Goal: Task Accomplishment & Management: Complete application form

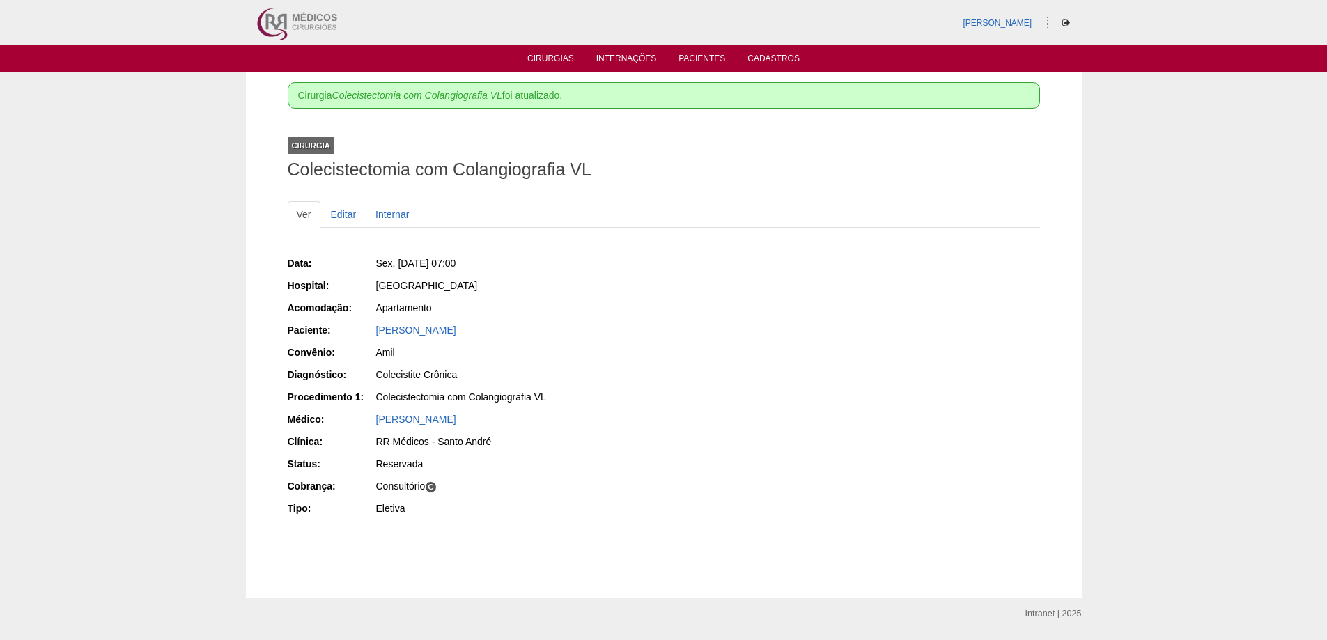
click at [552, 53] on li "Cirurgias" at bounding box center [550, 57] width 66 height 11
click at [281, 21] on img at bounding box center [296, 22] width 86 height 45
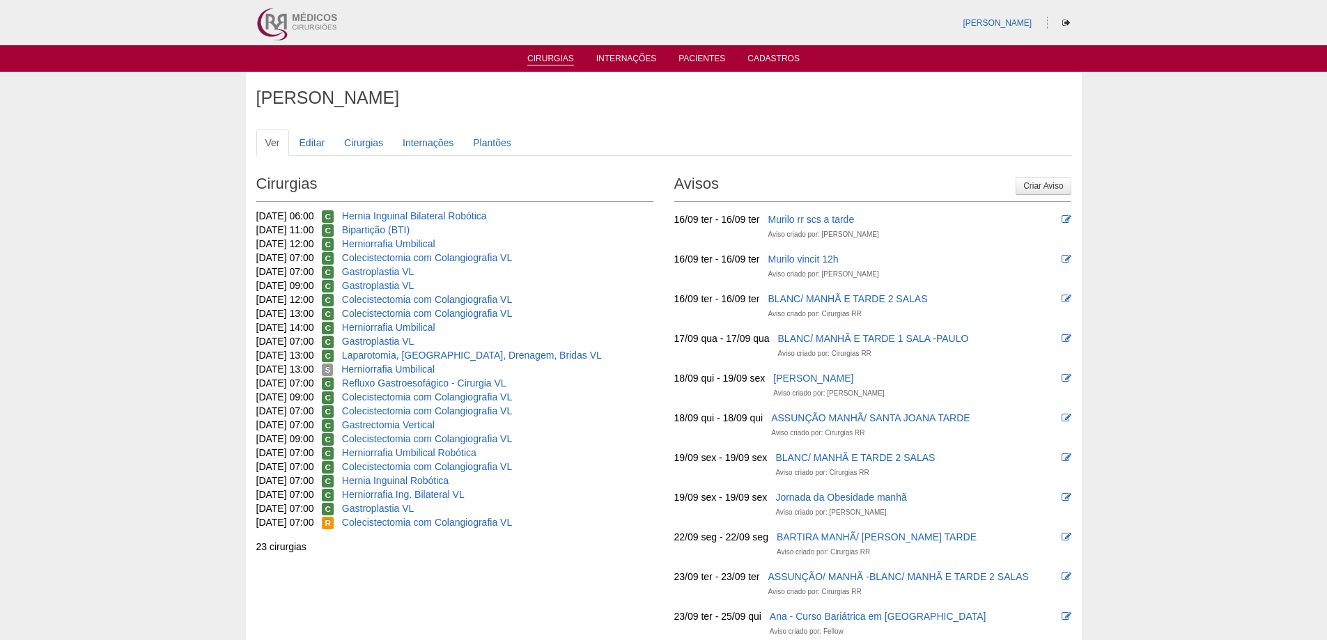
click at [561, 61] on link "Cirurgias" at bounding box center [550, 60] width 47 height 12
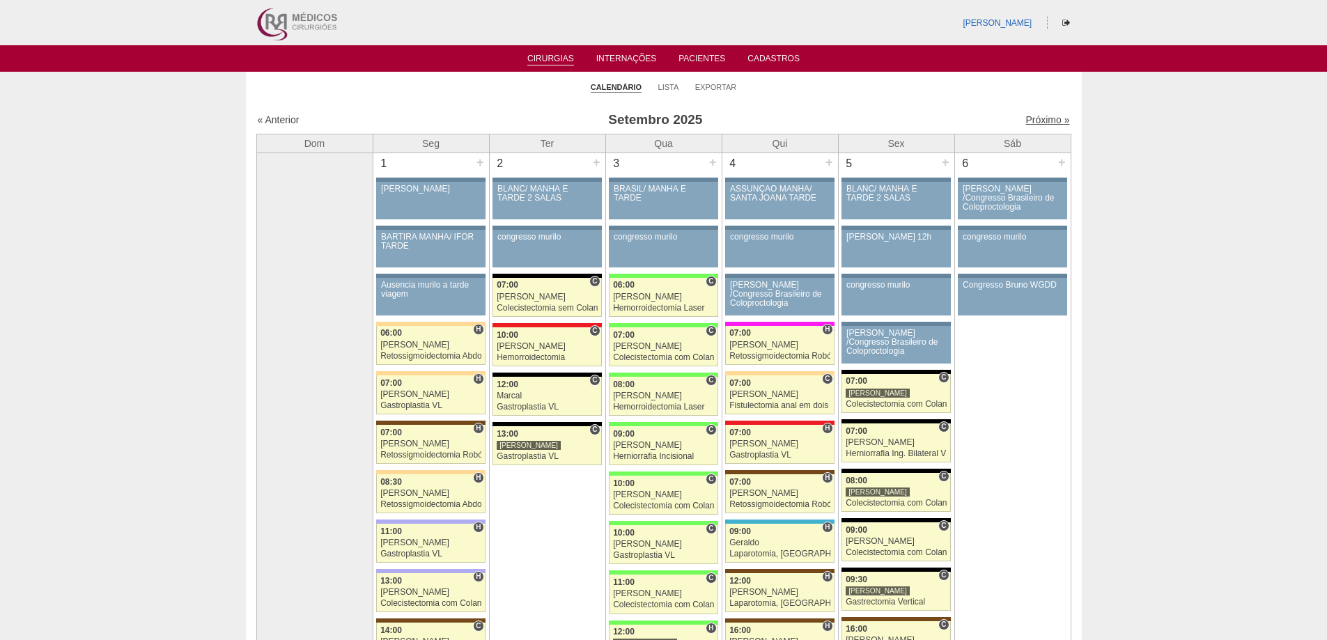
click at [1048, 123] on link "Próximo »" at bounding box center [1047, 119] width 44 height 11
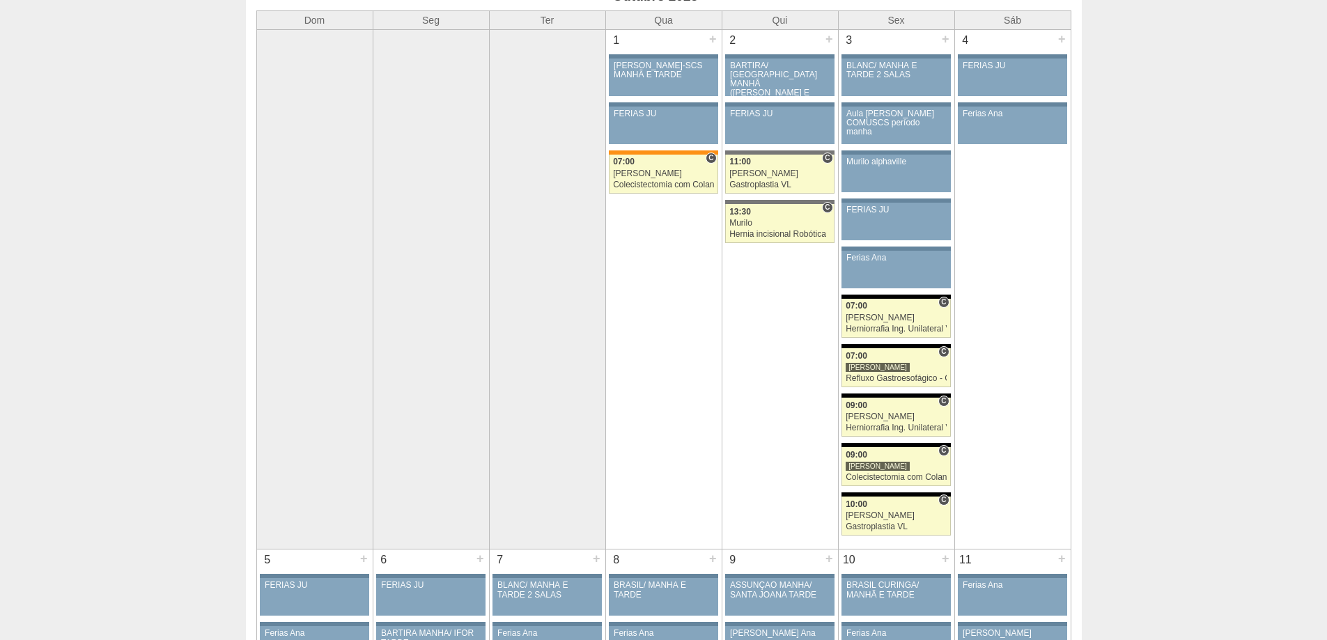
scroll to position [70, 0]
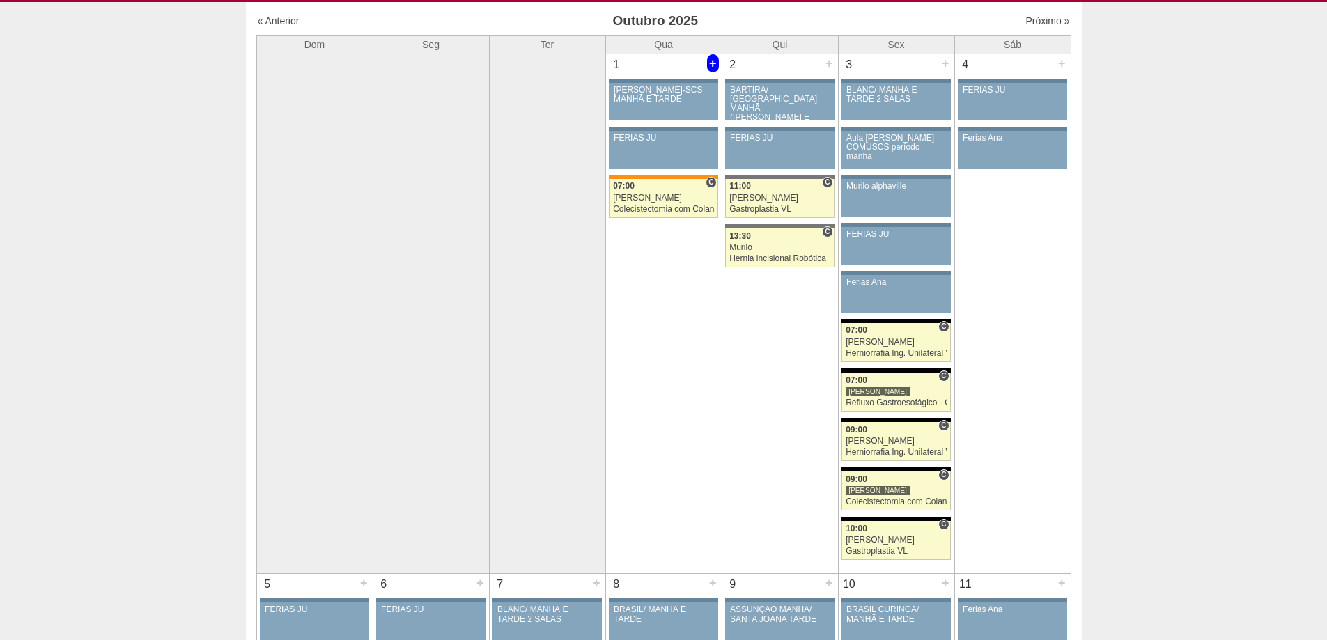
click at [715, 62] on div "+" at bounding box center [713, 63] width 12 height 18
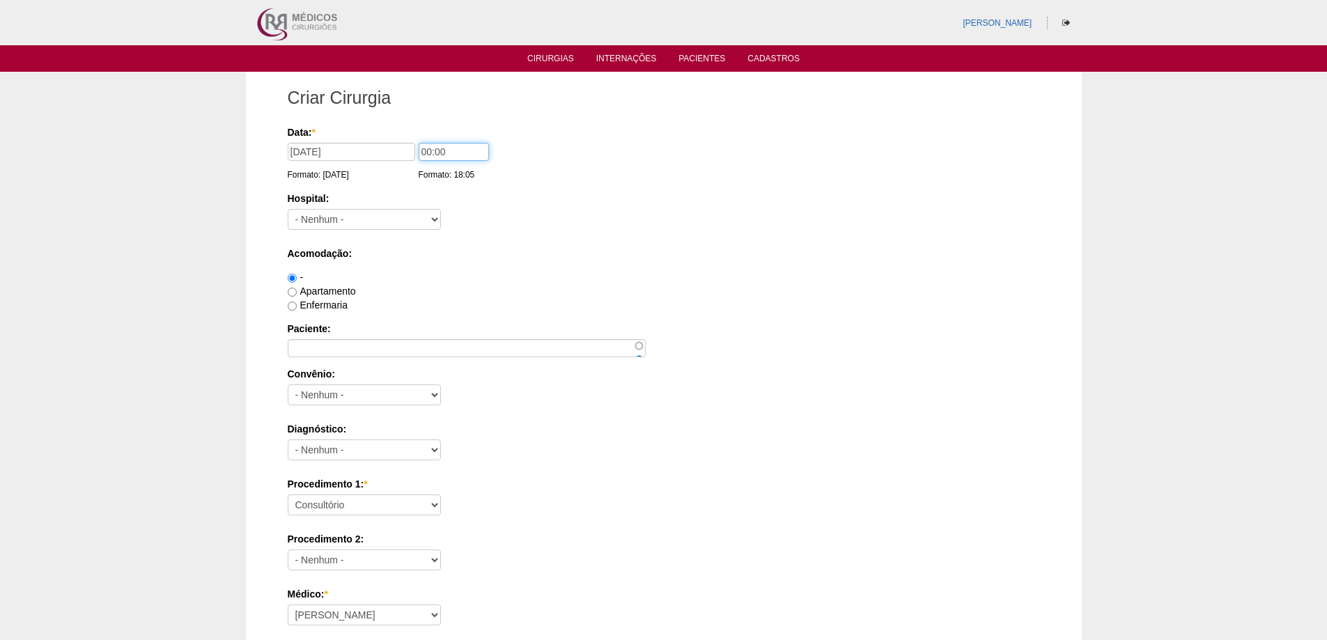
drag, startPoint x: 430, startPoint y: 149, endPoint x: 401, endPoint y: 147, distance: 28.6
click at [402, 139] on div "Data: * 01/10/2025 Formato: 15/09/2025 00:00 Formato: 18:05" at bounding box center [661, 132] width 747 height 14
type input "12:00"
click at [366, 227] on select "- Nenhum - 9 de Julho Albert Einstein Alvorada América Assunção Bartira Benefic…" at bounding box center [364, 219] width 153 height 21
select select "8"
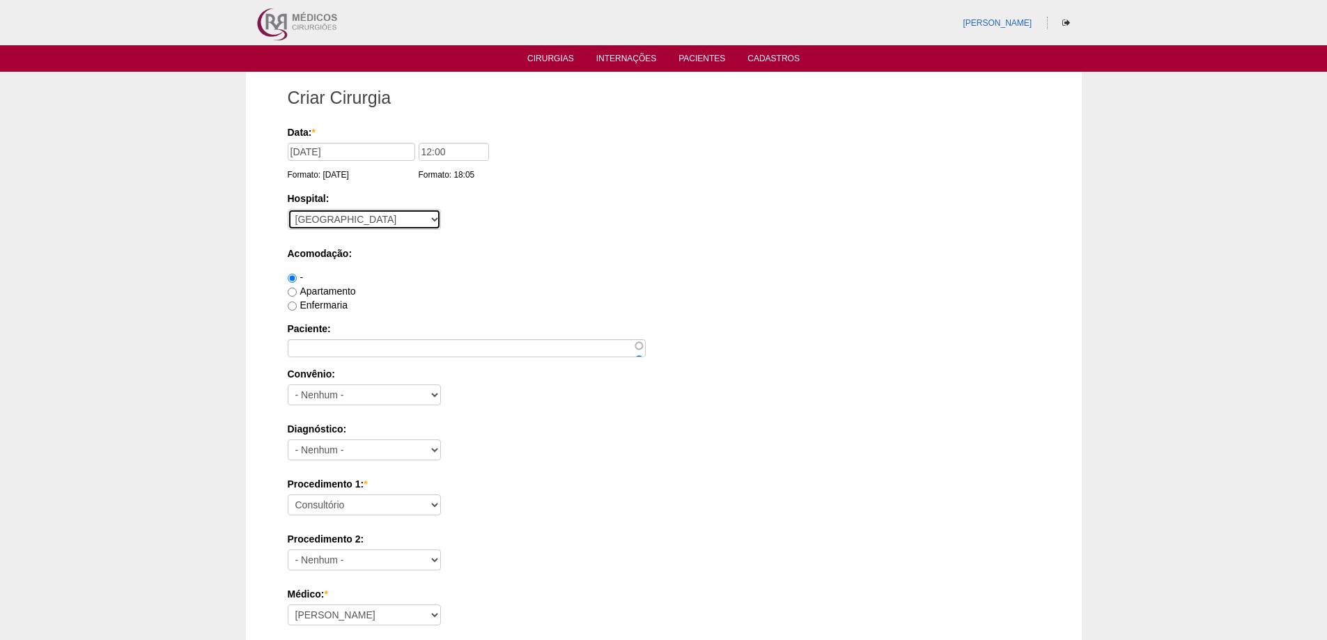
click at [288, 209] on select "- Nenhum - 9 de Julho Albert Einstein Alvorada América Assunção Bartira Benefic…" at bounding box center [364, 219] width 153 height 21
click at [325, 293] on label "Apartamento" at bounding box center [322, 291] width 68 height 11
click at [297, 293] on input "Apartamento" at bounding box center [292, 292] width 9 height 9
radio input "true"
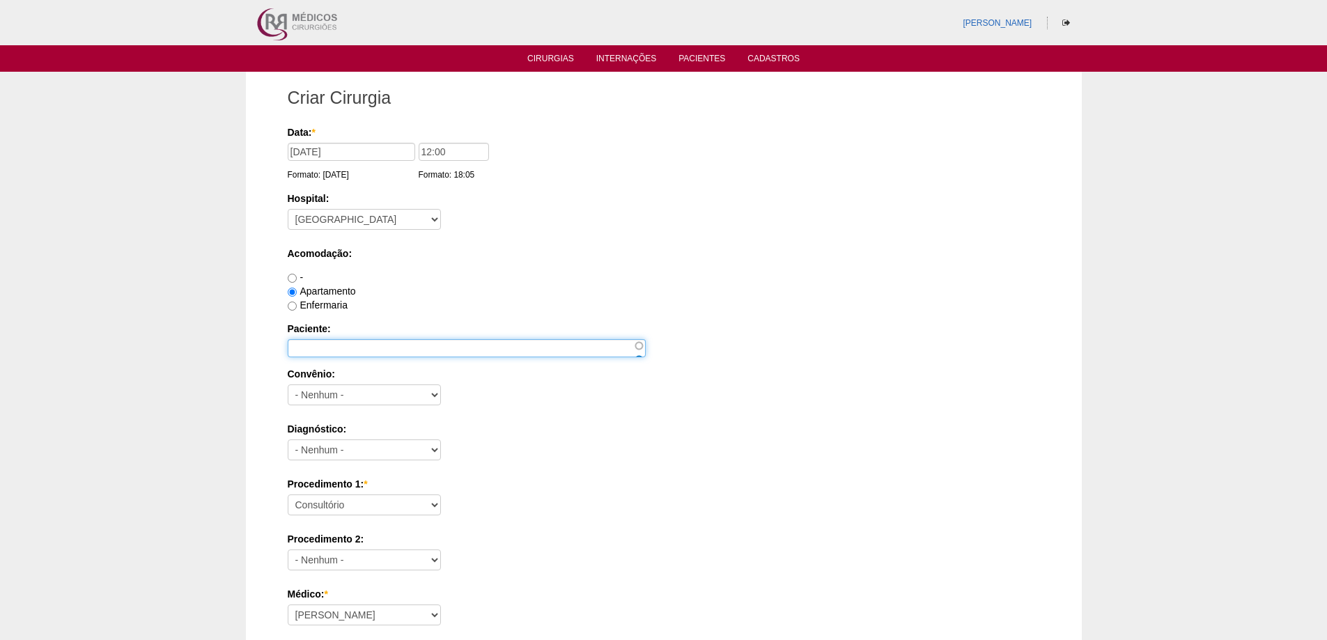
click at [364, 350] on input "Paciente:" at bounding box center [467, 348] width 358 height 18
paste input "[PERSON_NAME]"
type input "SABRINA EVANGELISTA DE SOUZA RIBEIRO"
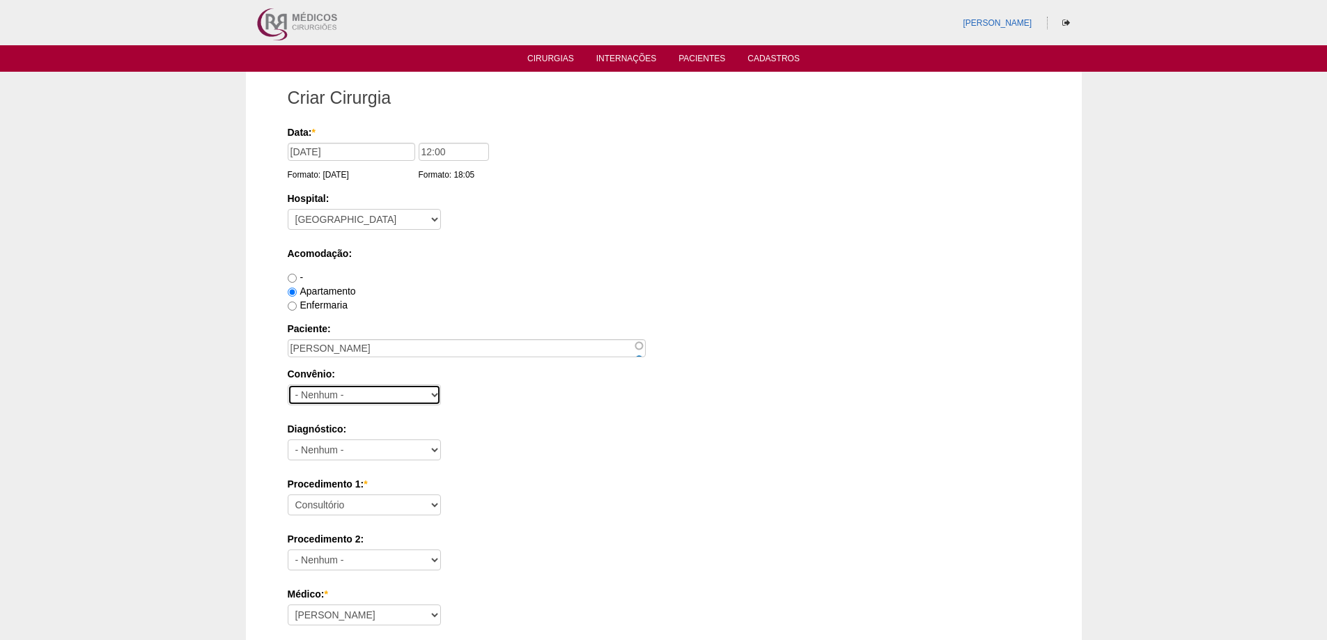
click at [334, 394] on select "- Nenhum - Abet Afresp Allianz Amil Blue Life Caasp Cabesp Caixa de Pensões Car…" at bounding box center [364, 394] width 153 height 21
click at [570, 255] on label "Acomodação:" at bounding box center [664, 254] width 752 height 14
click at [366, 389] on select "- Nenhum - Abet Afresp Allianz Amil Blue Life Caasp Cabesp Caixa de Pensões Car…" at bounding box center [364, 394] width 153 height 21
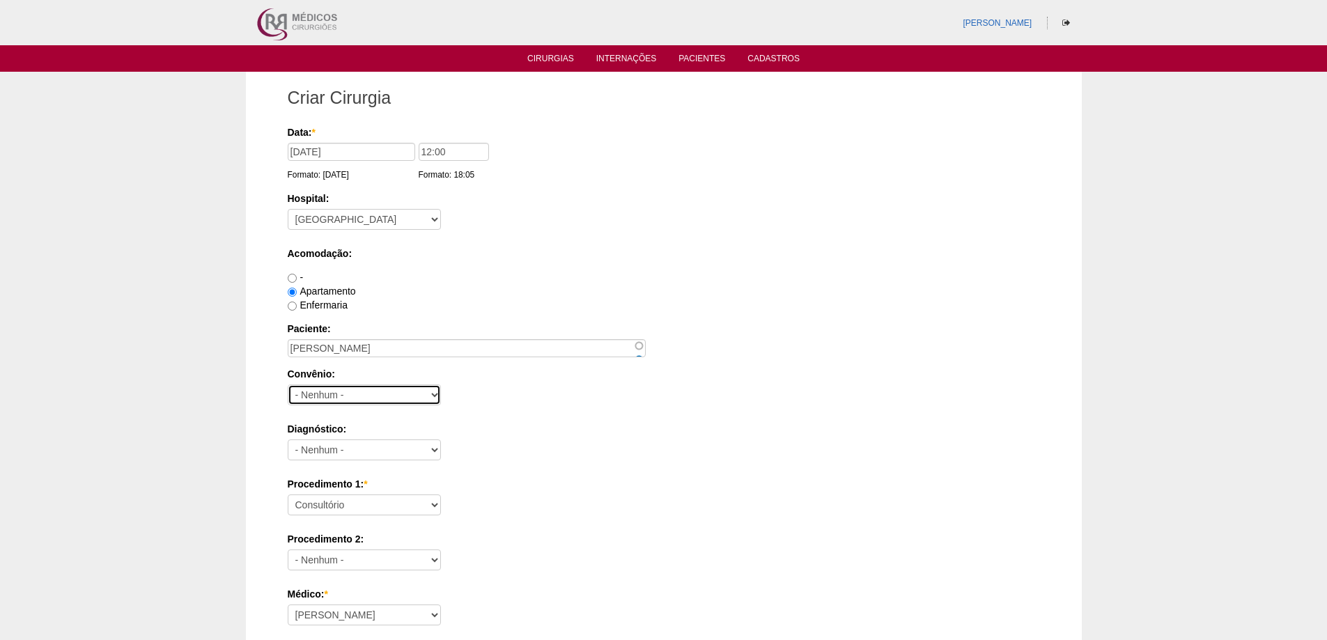
click at [366, 389] on select "- Nenhum - Abet Afresp Allianz Amil Blue Life Caasp Cabesp Caixa de Pensões Car…" at bounding box center [364, 394] width 153 height 21
select select "23"
click at [288, 384] on select "- Nenhum - Abet Afresp Allianz Amil Blue Life Caasp Cabesp Caixa de Pensões Car…" at bounding box center [364, 394] width 153 height 21
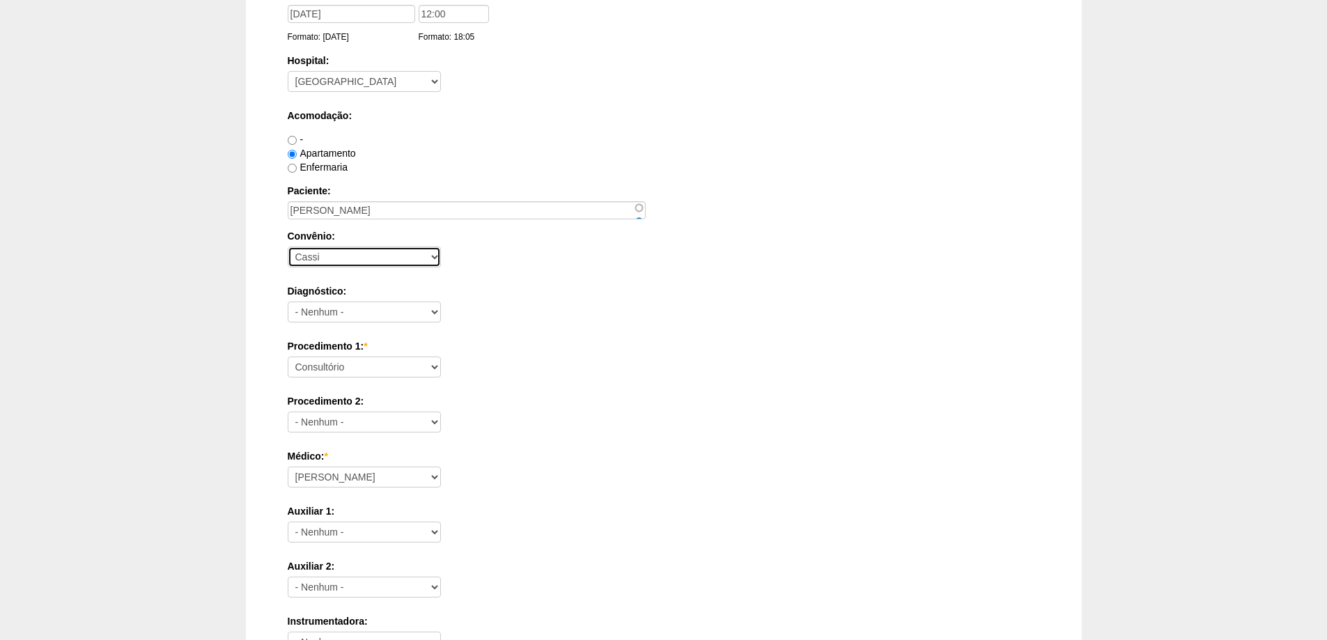
scroll to position [139, 0]
click at [311, 303] on select "- Nenhum - Abdome Agudo Abscesso Hepático Abscesso Perianal Abscesso Peritoneal…" at bounding box center [364, 310] width 153 height 21
click at [372, 309] on select "- Nenhum - Abdome Agudo Abscesso Hepático Abscesso Perianal Abscesso Peritoneal…" at bounding box center [364, 310] width 153 height 21
select select "3707"
click at [288, 300] on select "- Nenhum - Abdome Agudo Abscesso Hepático Abscesso Perianal Abscesso Peritoneal…" at bounding box center [364, 310] width 153 height 21
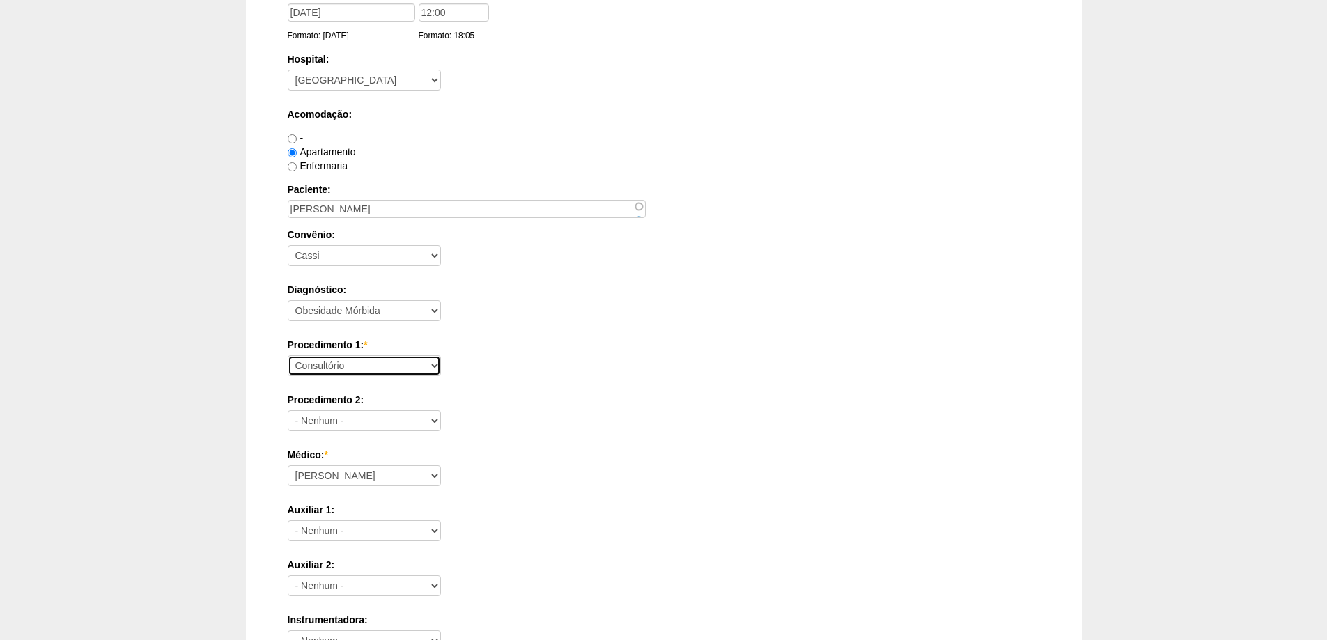
click at [350, 367] on select "Consultório Abscesso Hepático - Drenagem Abscesso perianal Amputação Abdômino P…" at bounding box center [364, 365] width 153 height 21
click at [288, 355] on select "Consultório Abscesso Hepático - Drenagem Abscesso perianal Amputação Abdômino P…" at bounding box center [364, 365] width 153 height 21
click at [343, 368] on select "Consultório Abscesso Hepático - Drenagem Abscesso perianal Amputação Abdômino P…" at bounding box center [364, 365] width 153 height 21
select select "18616"
click at [288, 355] on select "Consultório Abscesso Hepático - Drenagem Abscesso perianal Amputação Abdômino P…" at bounding box center [364, 365] width 153 height 21
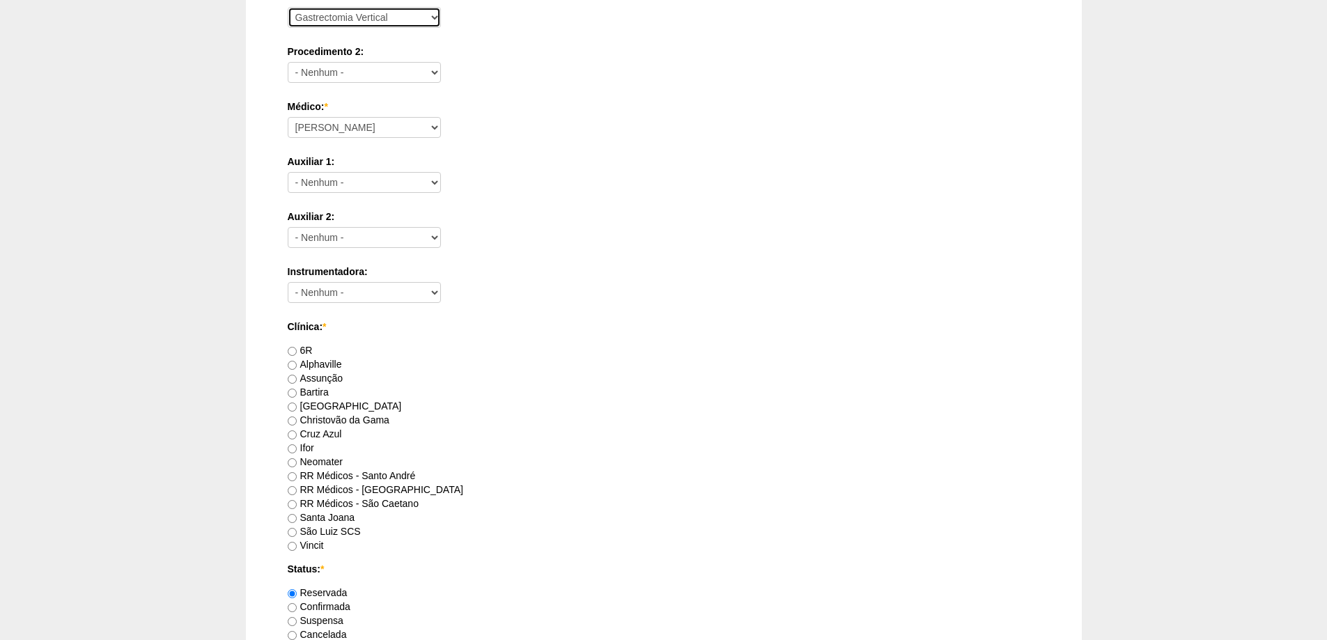
scroll to position [557, 0]
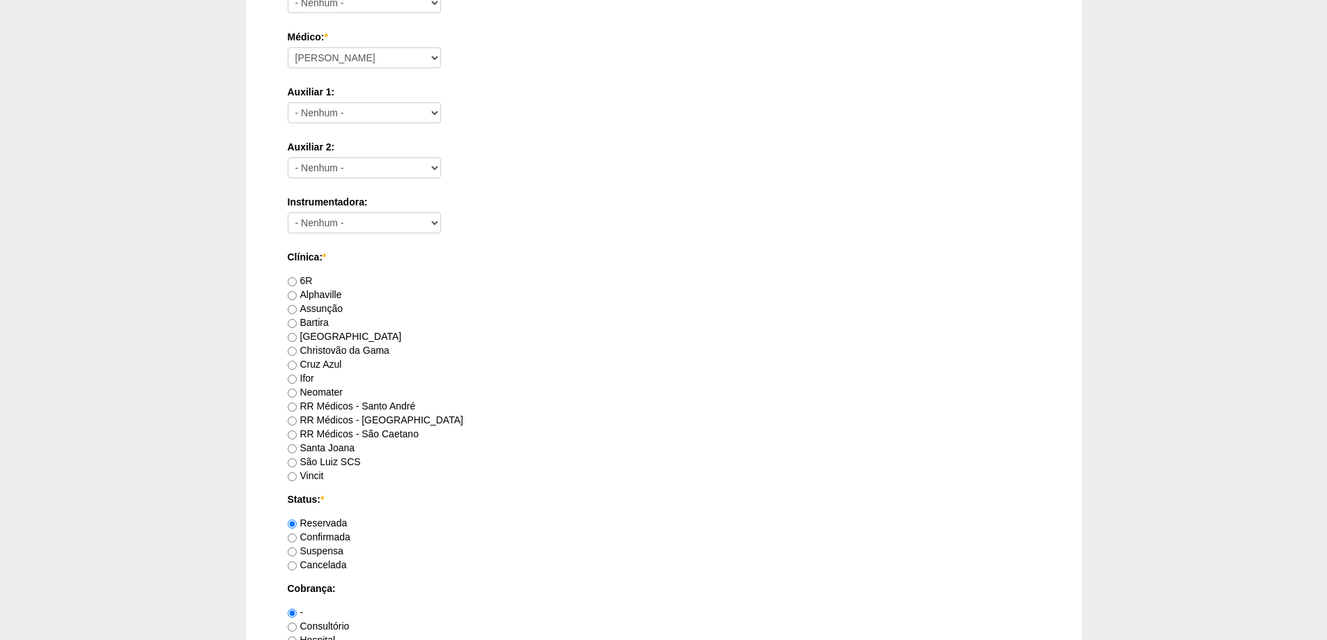
click at [398, 407] on label "RR Médicos - Santo André" at bounding box center [352, 405] width 128 height 11
click at [297, 407] on input "RR Médicos - Santo André" at bounding box center [292, 407] width 9 height 9
radio input "true"
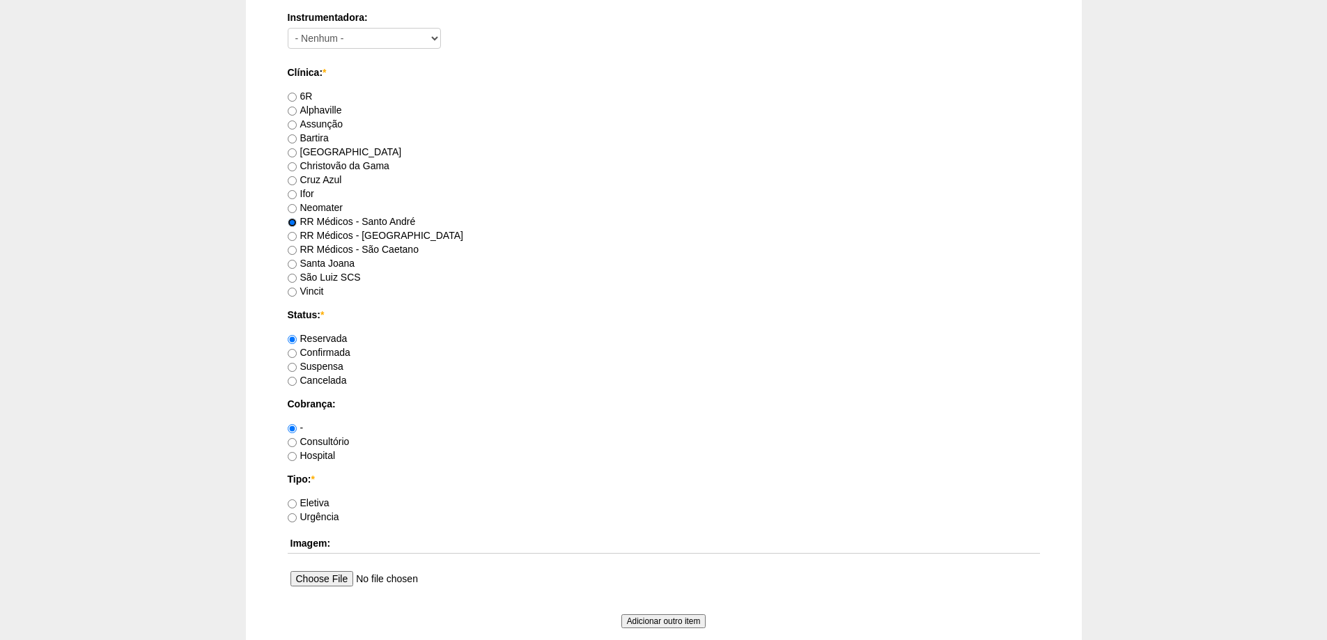
scroll to position [766, 0]
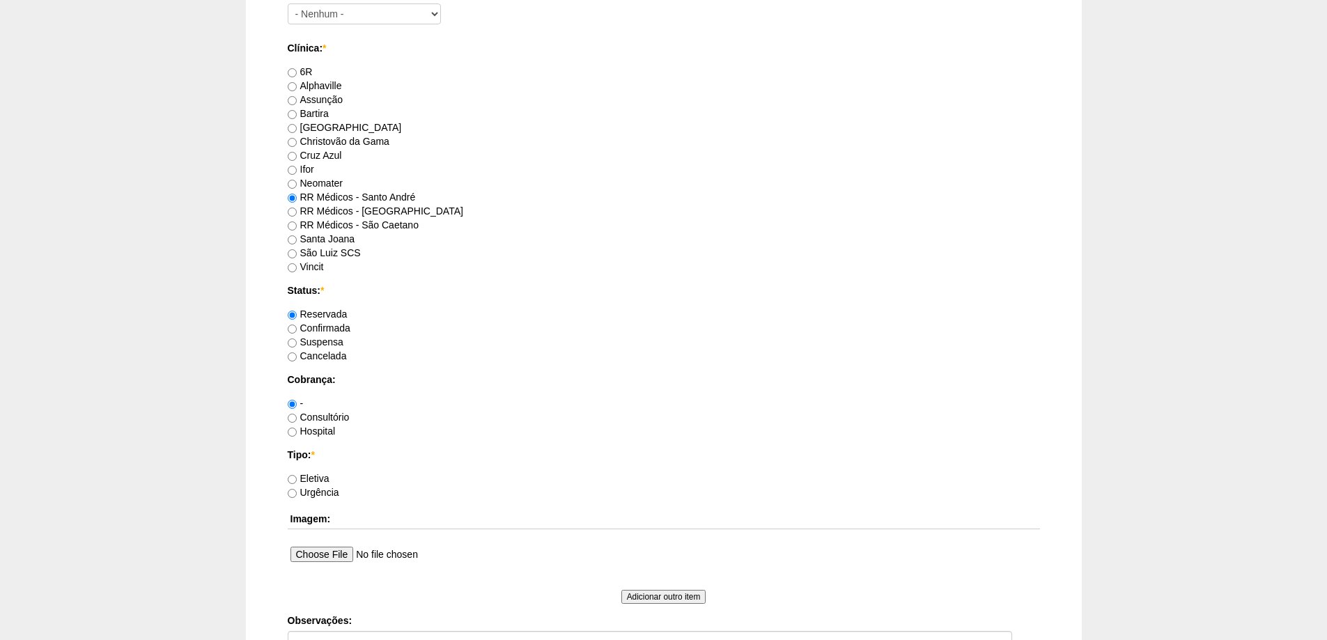
click at [322, 430] on label "Hospital" at bounding box center [312, 431] width 48 height 11
click at [297, 430] on input "Hospital" at bounding box center [292, 432] width 9 height 9
radio input "true"
click at [317, 487] on label "Urgência" at bounding box center [314, 492] width 52 height 11
click at [297, 489] on input "Urgência" at bounding box center [292, 493] width 9 height 9
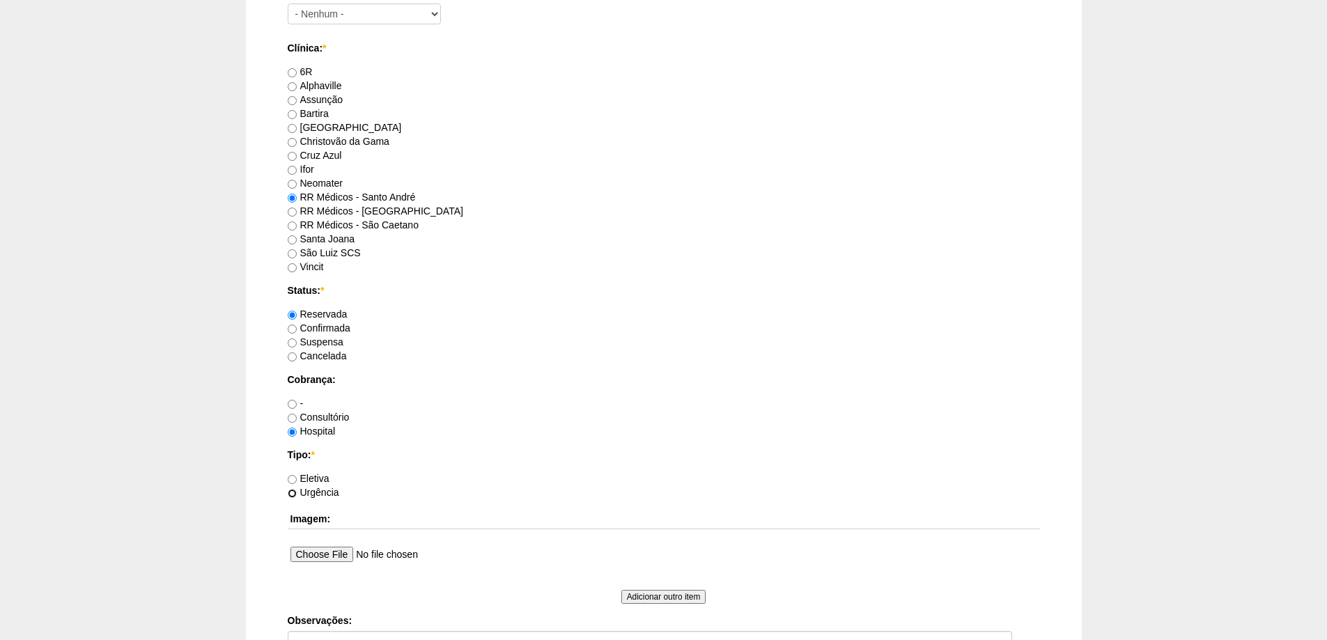
radio input "true"
click at [316, 475] on label "Eletiva" at bounding box center [309, 478] width 42 height 11
click at [297, 475] on input "Eletiva" at bounding box center [292, 479] width 9 height 9
radio input "true"
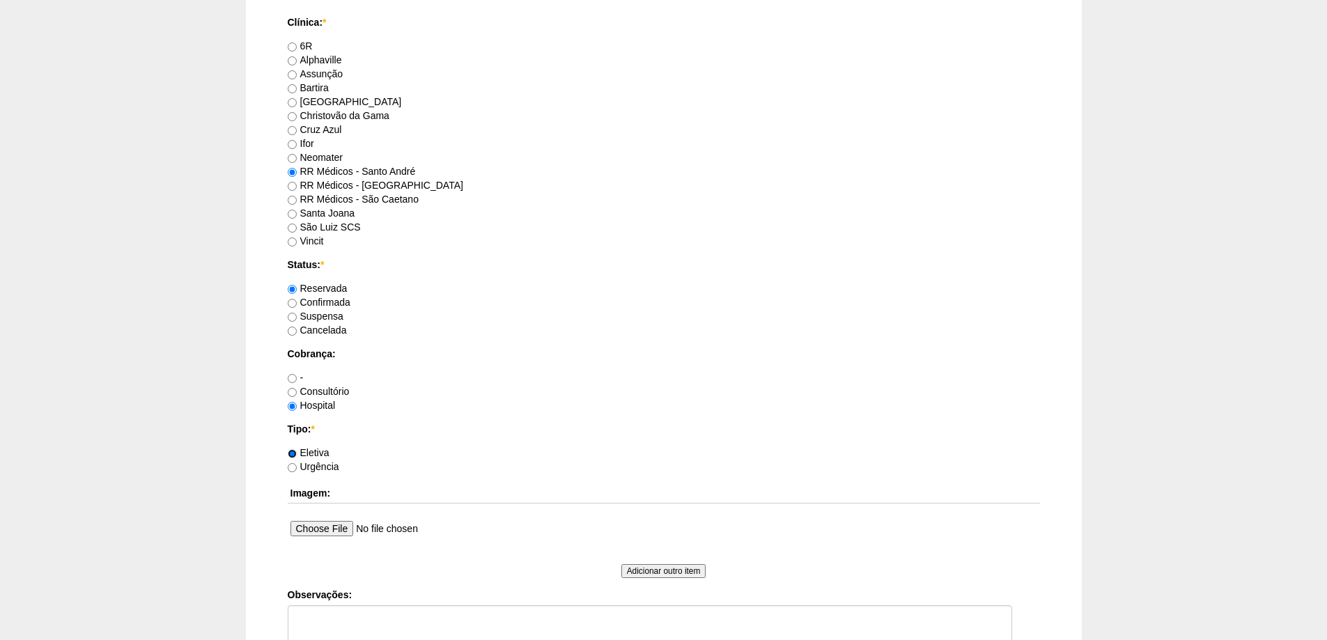
scroll to position [1010, 0]
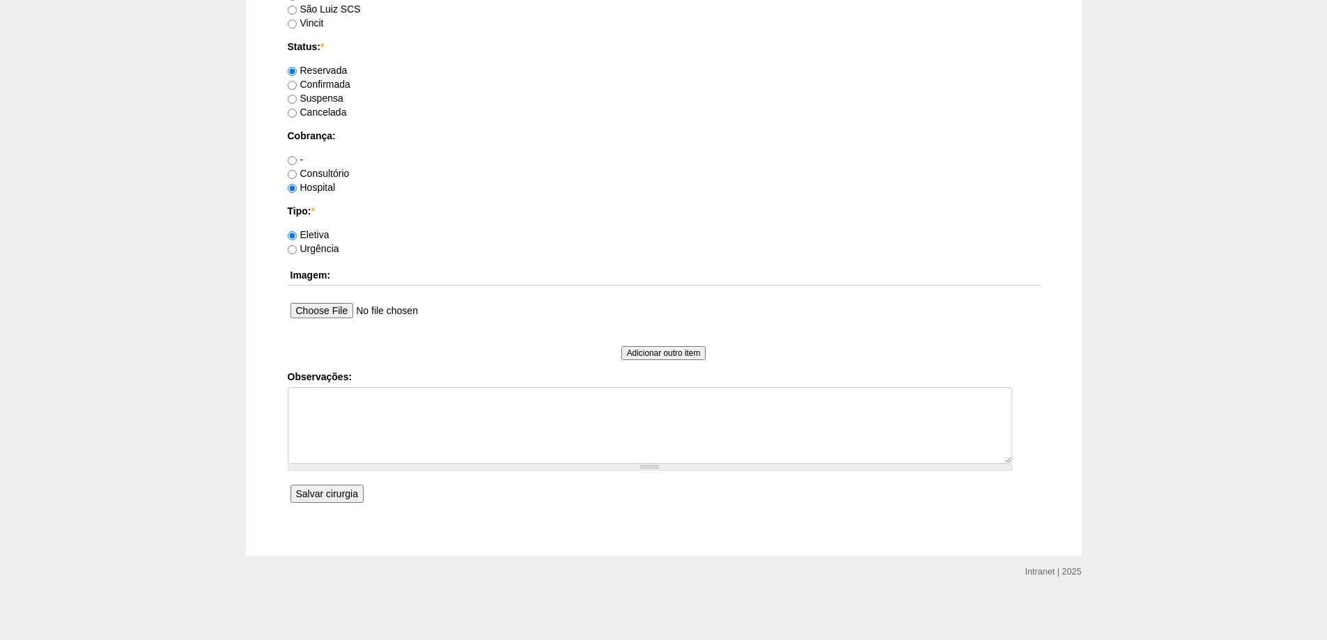
click at [332, 503] on input "Salvar cirurgia" at bounding box center [326, 494] width 73 height 18
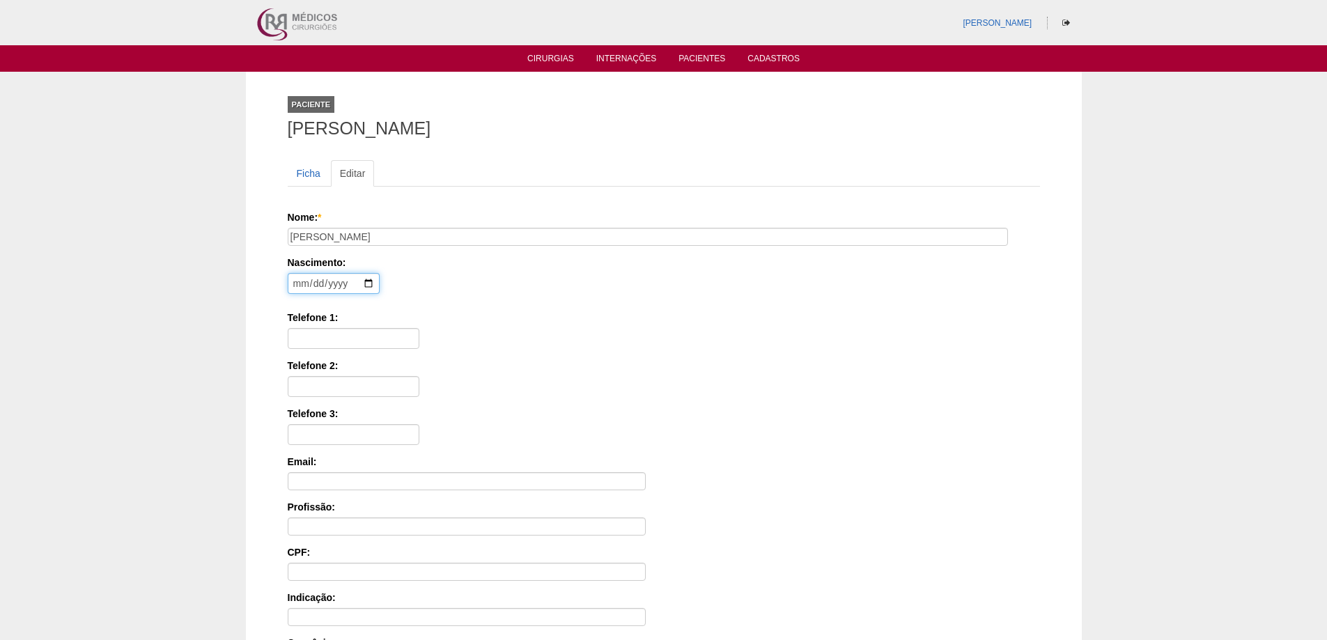
click at [296, 280] on input "date" at bounding box center [334, 283] width 92 height 21
type input "2001-01-18"
click at [422, 286] on div "Nascimento: 2001-01-18 Formato: 2025-09-15" at bounding box center [661, 278] width 747 height 45
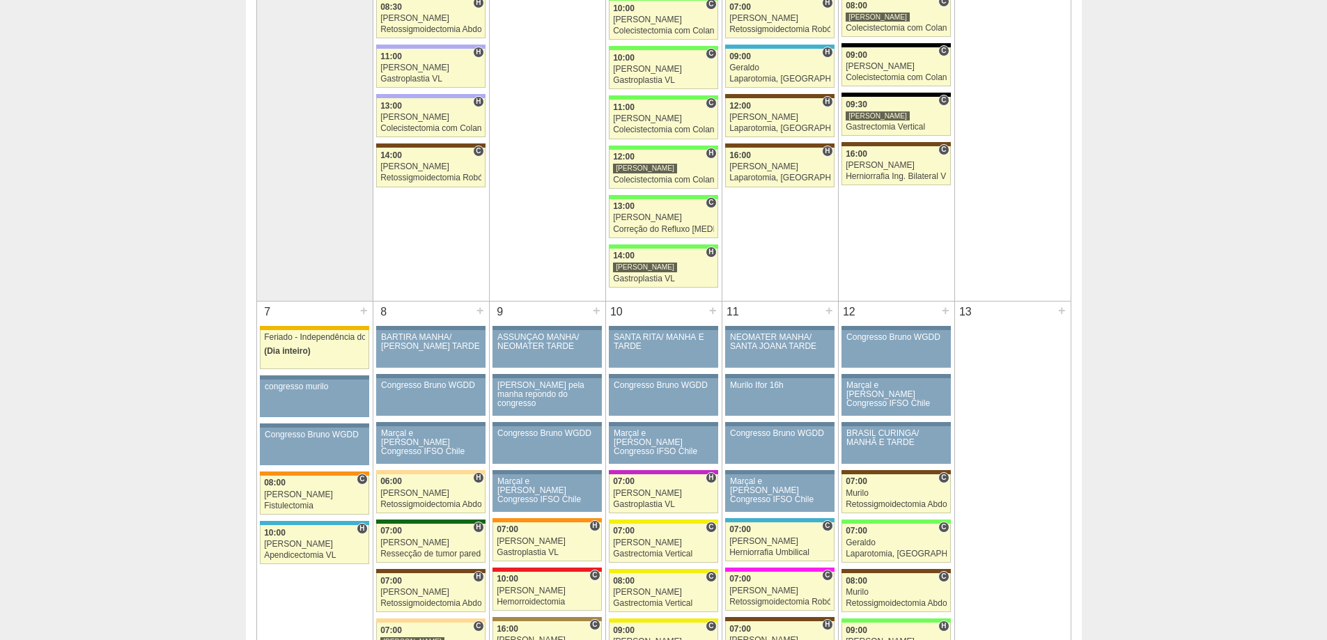
scroll to position [139, 0]
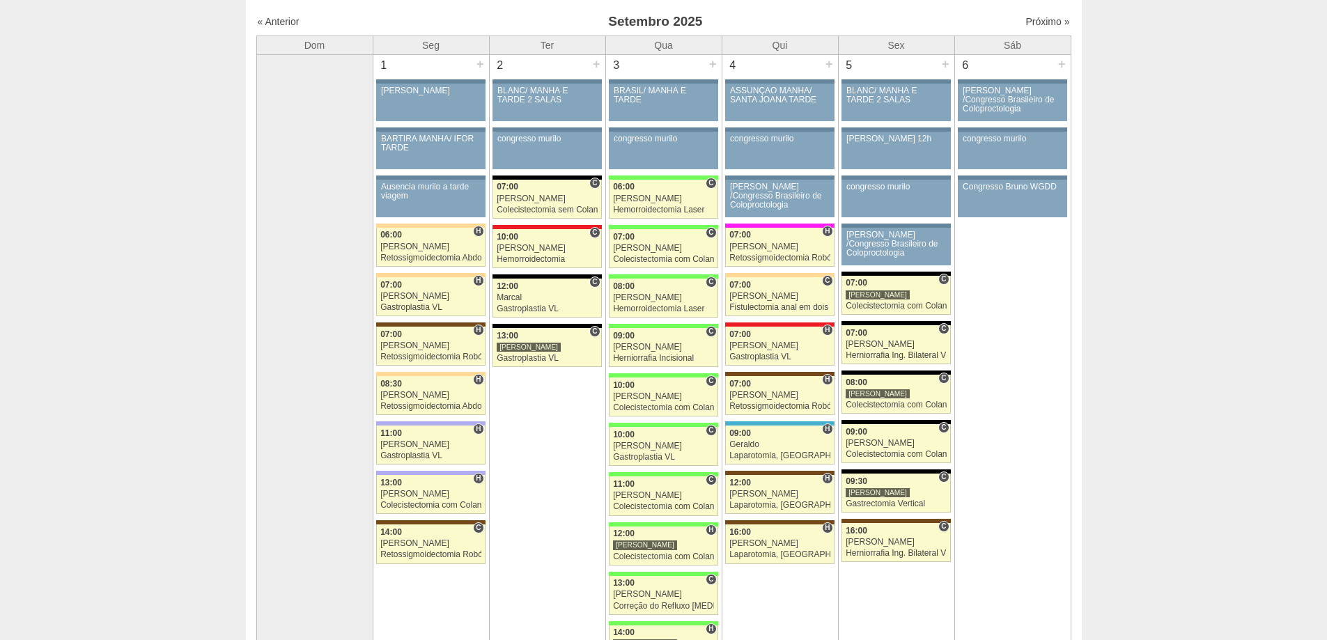
click at [1040, 15] on div "Próximo »" at bounding box center [972, 22] width 195 height 14
click at [1041, 21] on link "Próximo »" at bounding box center [1047, 21] width 44 height 11
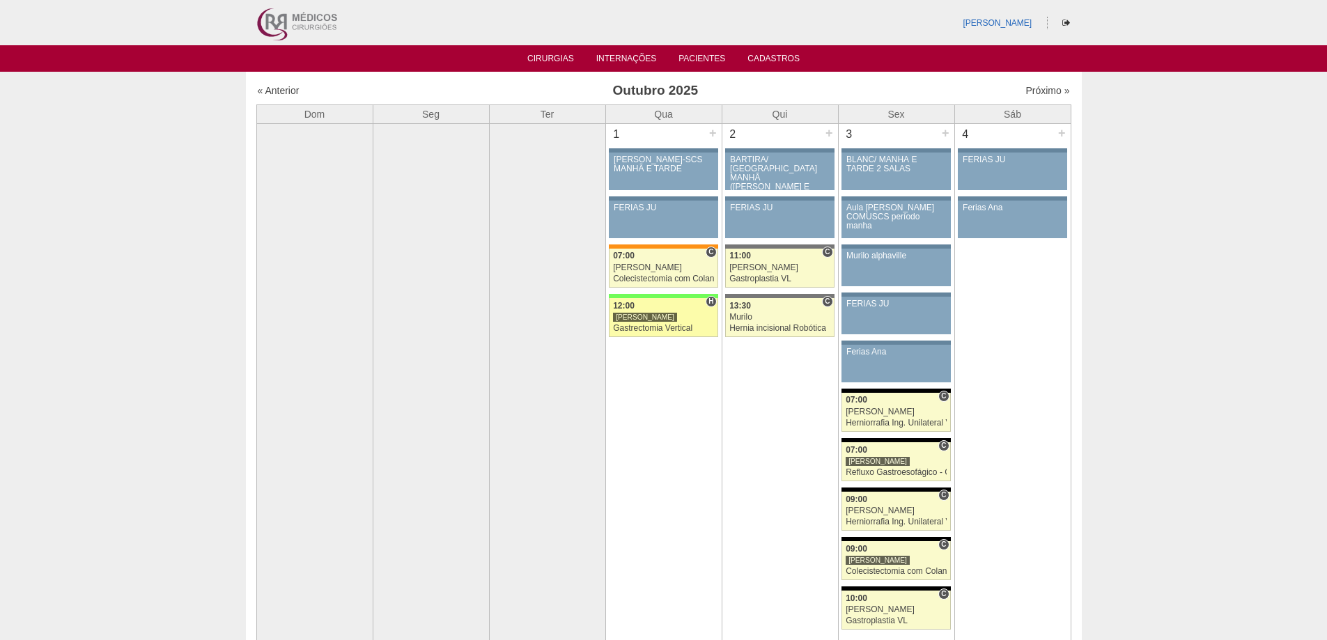
click at [665, 317] on div "[PERSON_NAME]" at bounding box center [663, 317] width 101 height 9
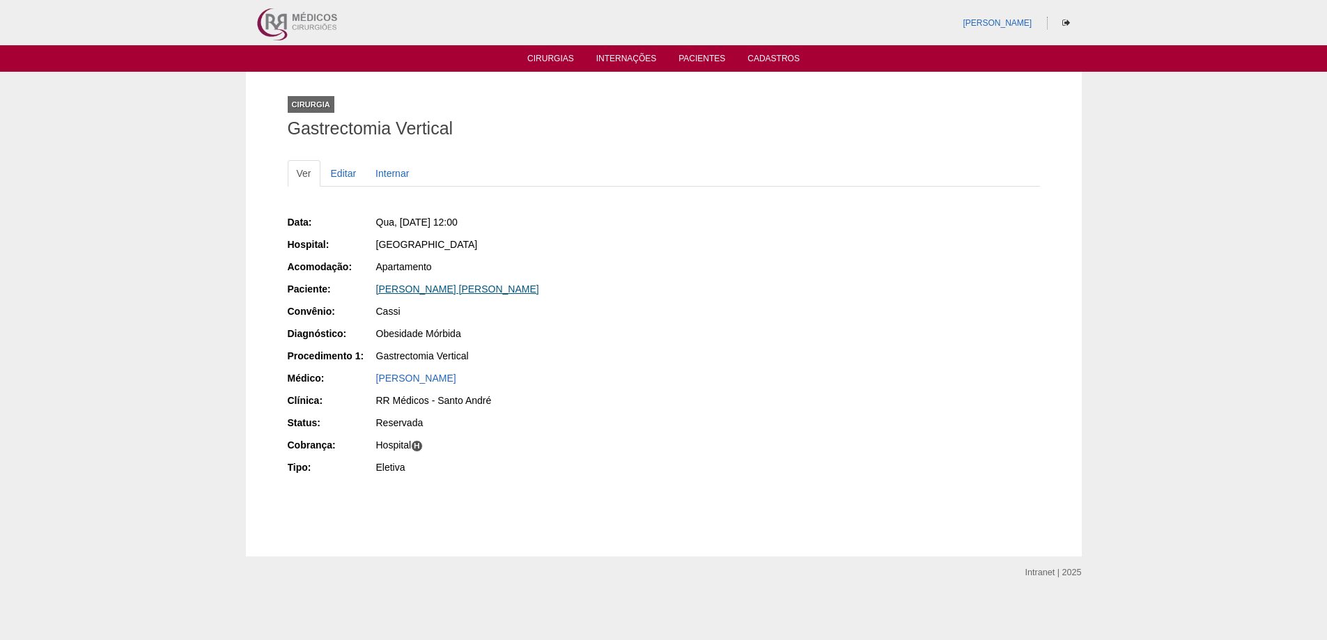
click at [434, 288] on link "[PERSON_NAME] [PERSON_NAME]" at bounding box center [457, 288] width 163 height 11
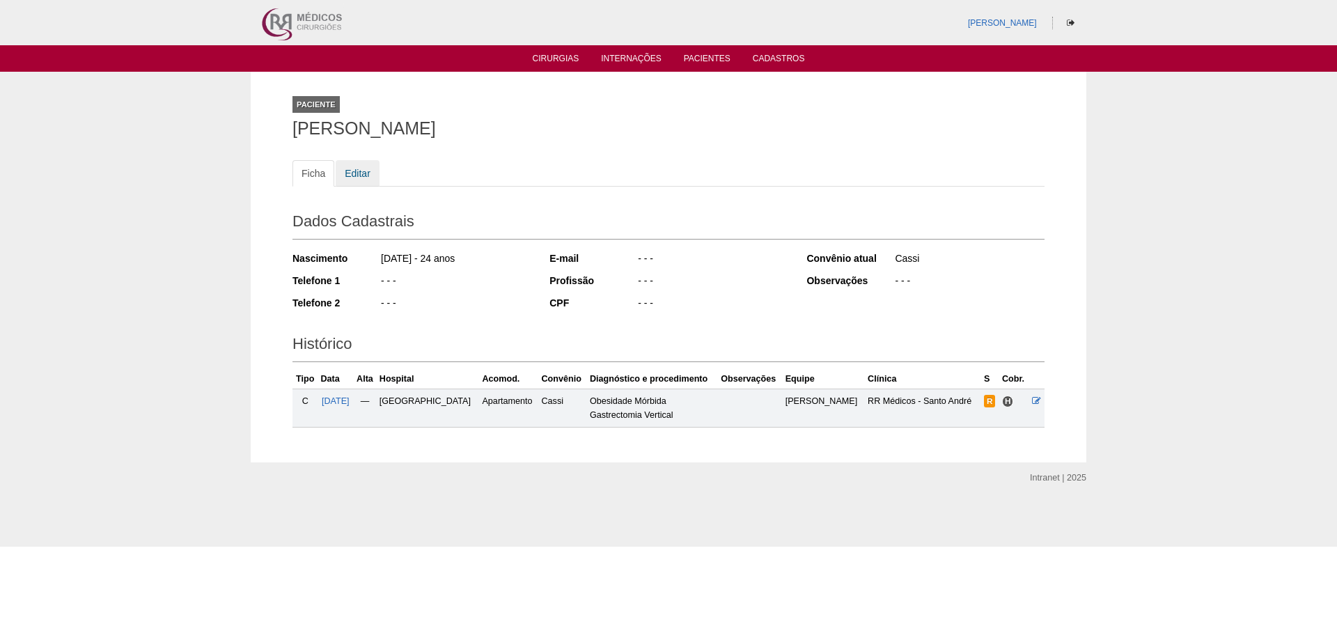
click at [355, 181] on link "Editar" at bounding box center [358, 173] width 44 height 26
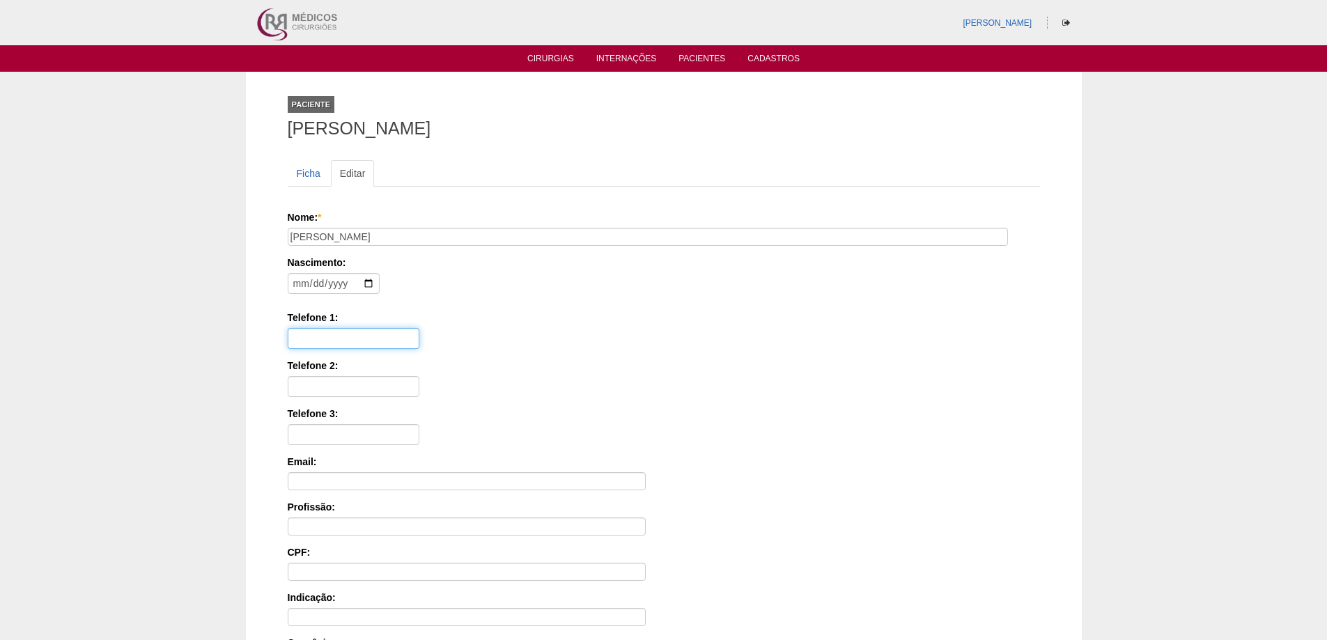
click at [324, 345] on input "Telefone 1:" at bounding box center [354, 338] width 132 height 21
type input "11 95329-0185"
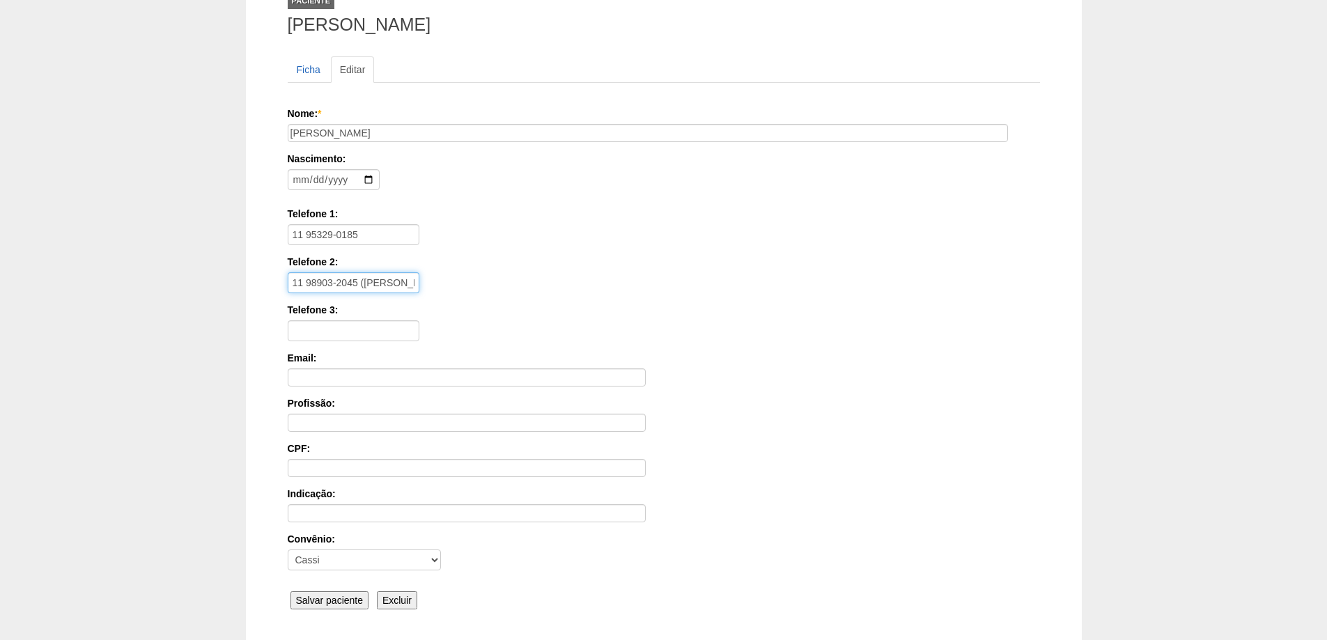
scroll to position [210, 0]
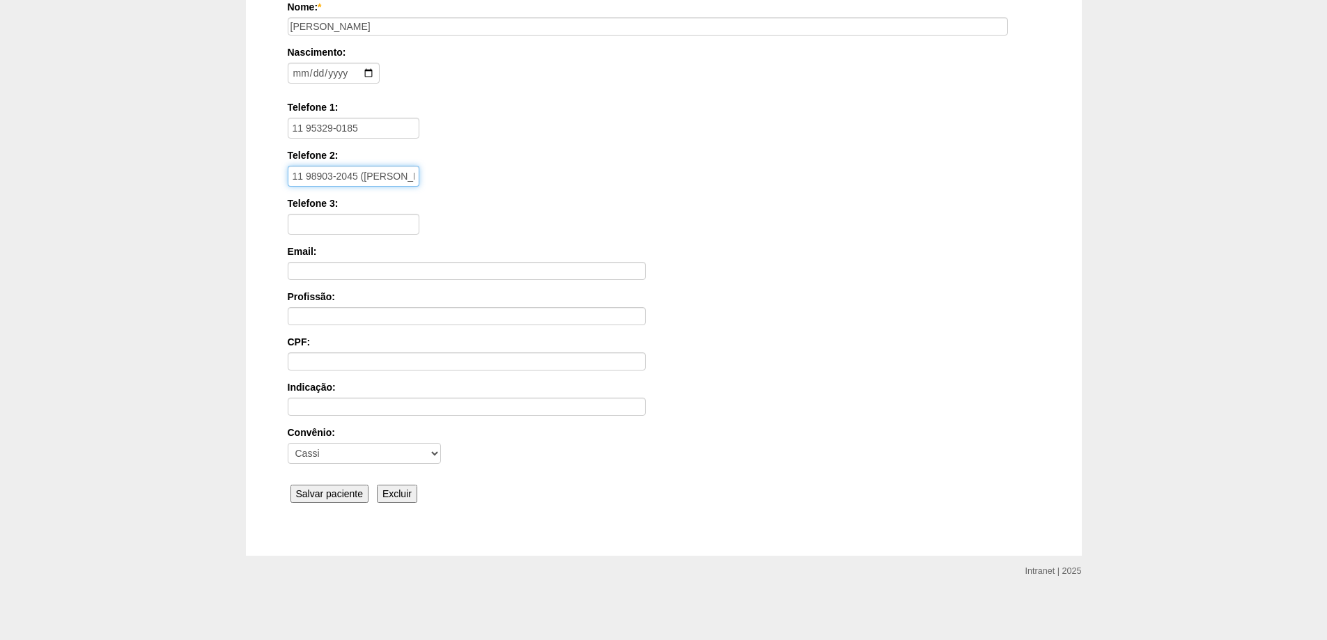
type input "11 98903-2045 ([PERSON_NAME])"
click at [304, 504] on div "Nome: * [PERSON_NAME] Nascimento: [DEMOGRAPHIC_DATA] Formato: [DATE] Telefone 1…" at bounding box center [664, 253] width 752 height 507
click at [322, 491] on input "Salvar paciente" at bounding box center [329, 494] width 79 height 18
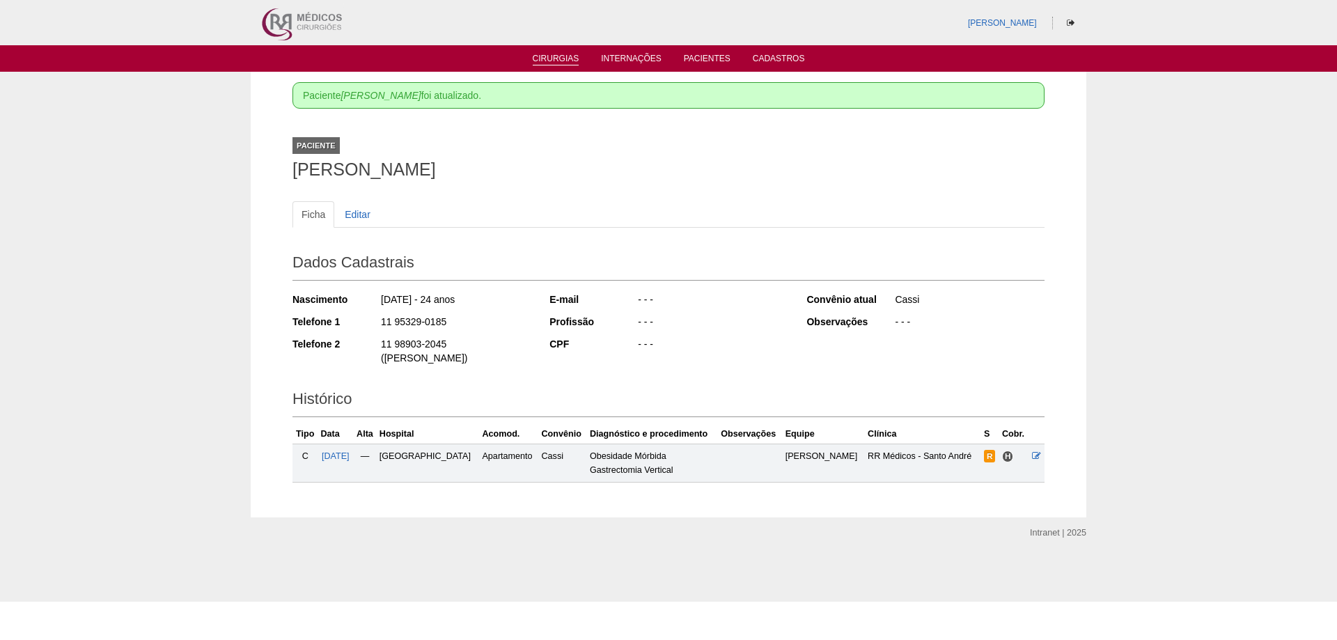
click at [552, 61] on link "Cirurgias" at bounding box center [556, 60] width 47 height 12
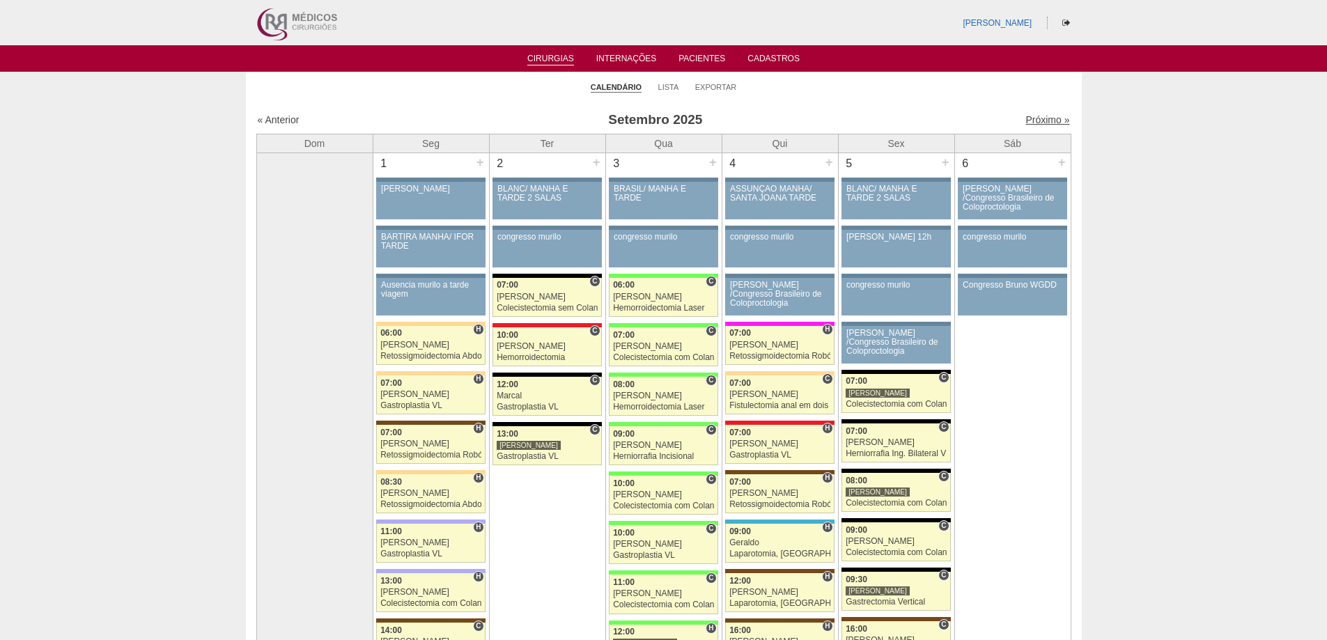
click at [1043, 121] on link "Próximo »" at bounding box center [1047, 119] width 44 height 11
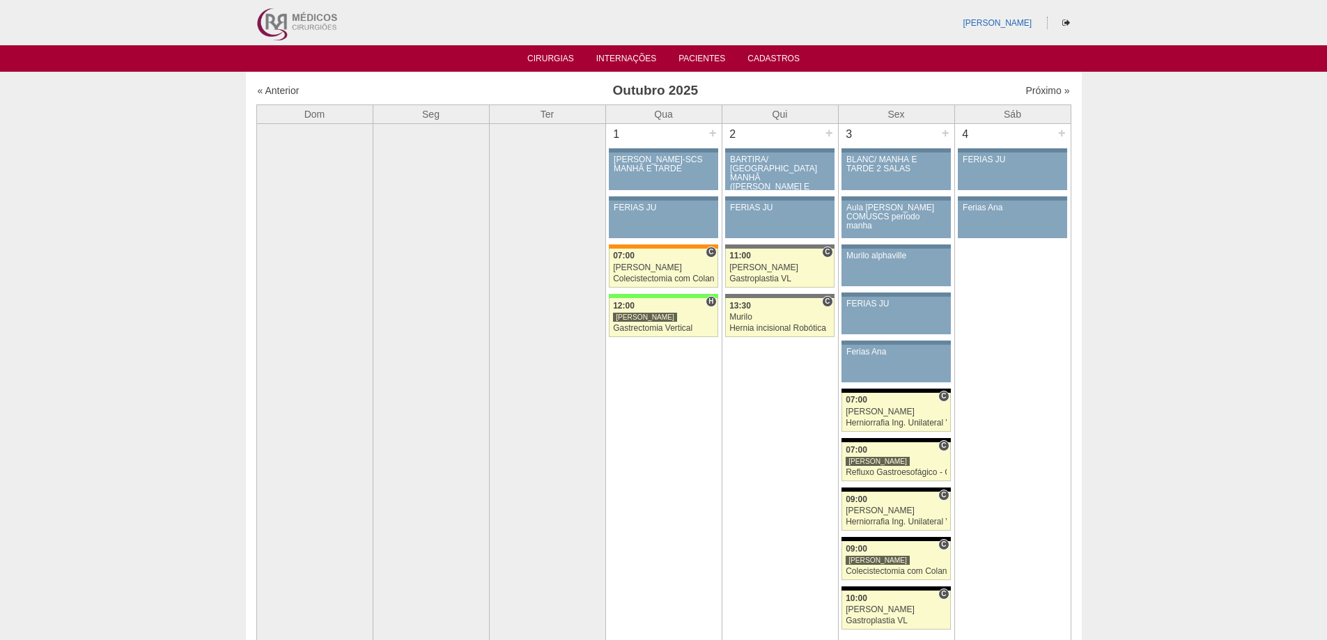
click at [282, 20] on img at bounding box center [296, 22] width 86 height 45
